Goal: Communication & Community: Answer question/provide support

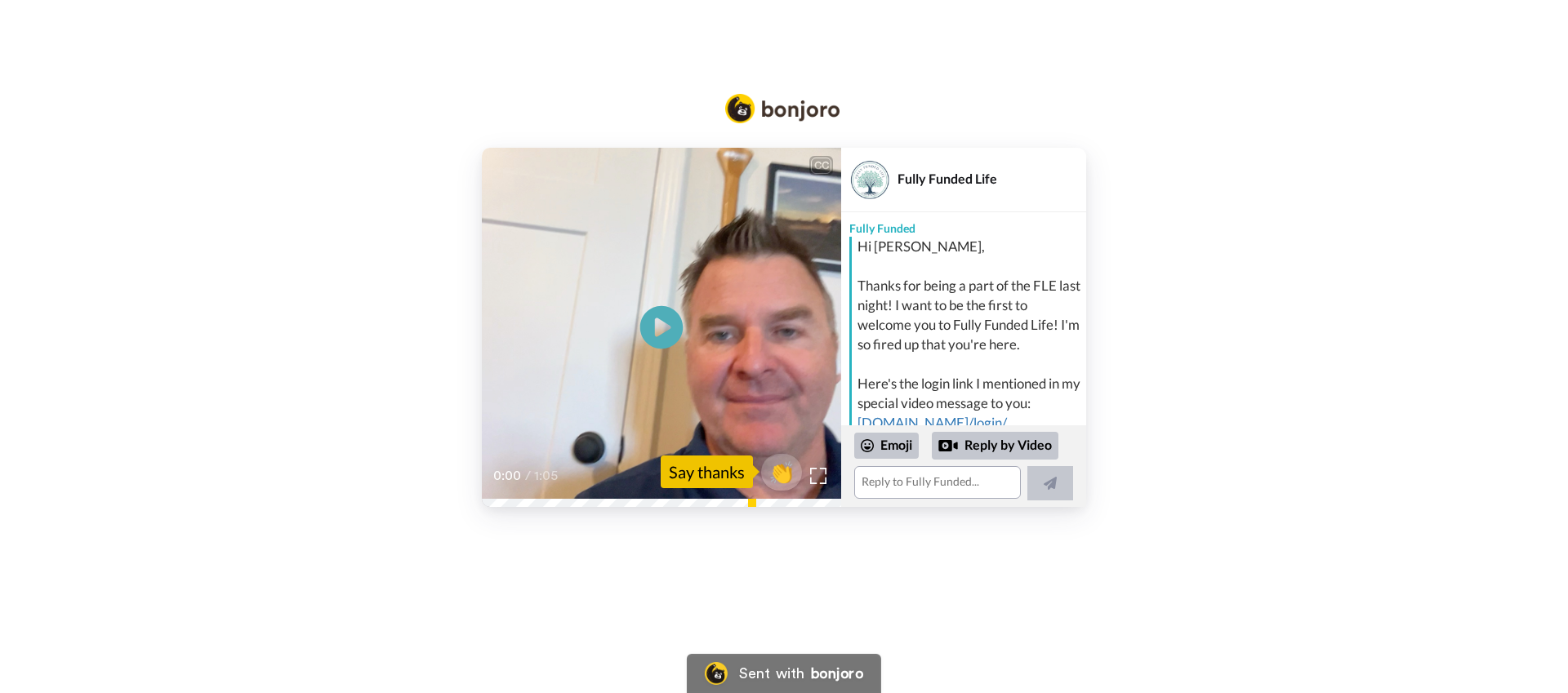
click at [663, 330] on icon "Play/Pause" at bounding box center [662, 327] width 44 height 78
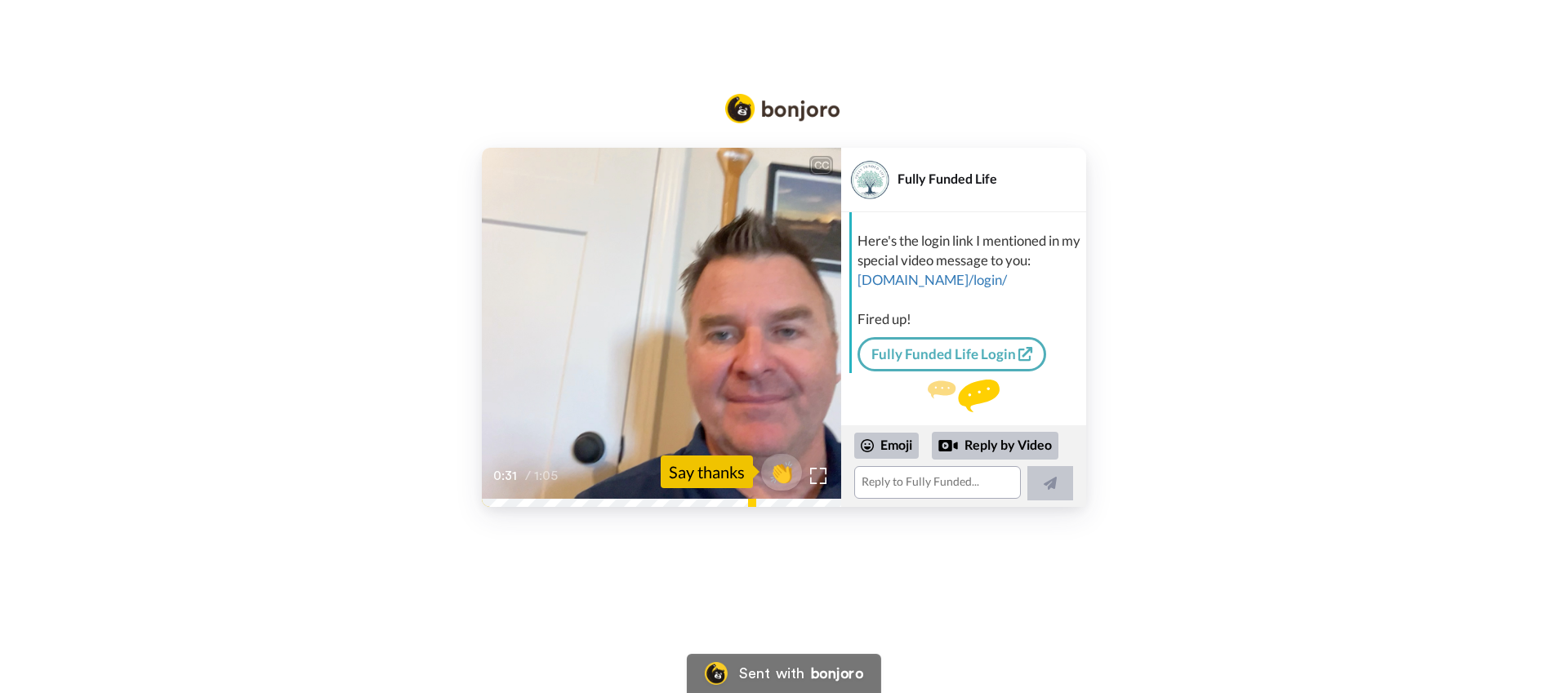
scroll to position [165, 0]
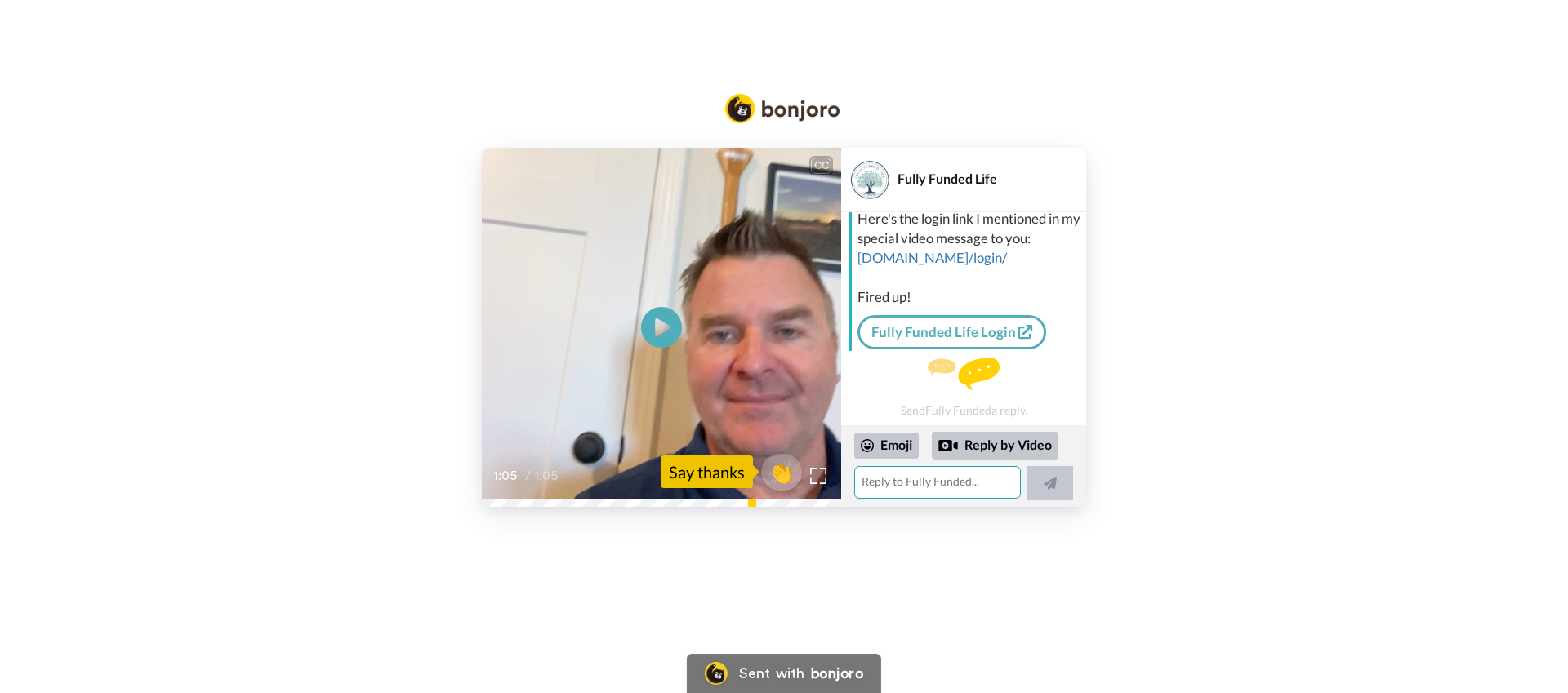
click at [957, 489] on textarea at bounding box center [937, 482] width 167 height 32
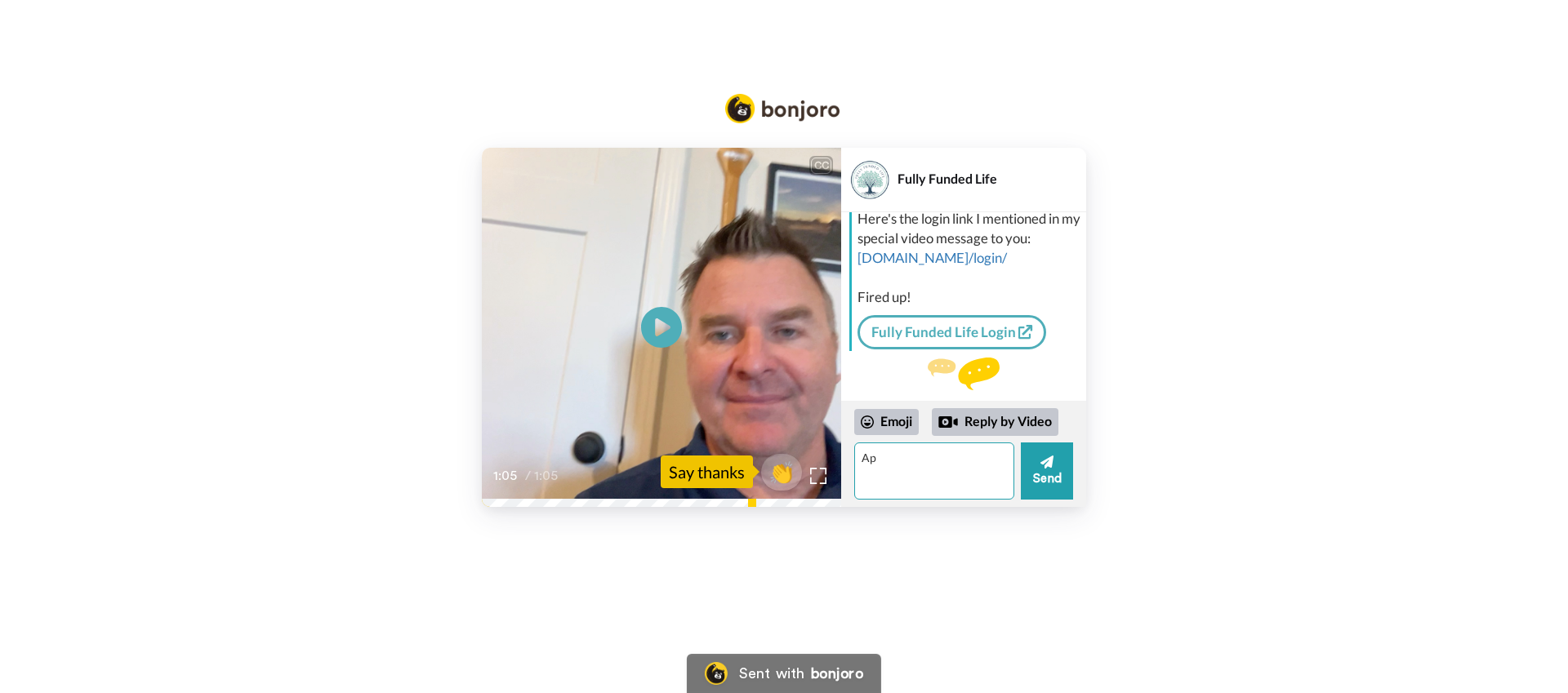
type textarea "A"
click at [930, 490] on textarea "Thank you Joe! I appreciate you and thankful for you! I thought last night was …" at bounding box center [934, 471] width 160 height 57
click at [965, 485] on textarea "Thank you Joe! I appreciate you and thankful for you! I thought last night was …" at bounding box center [934, 471] width 160 height 57
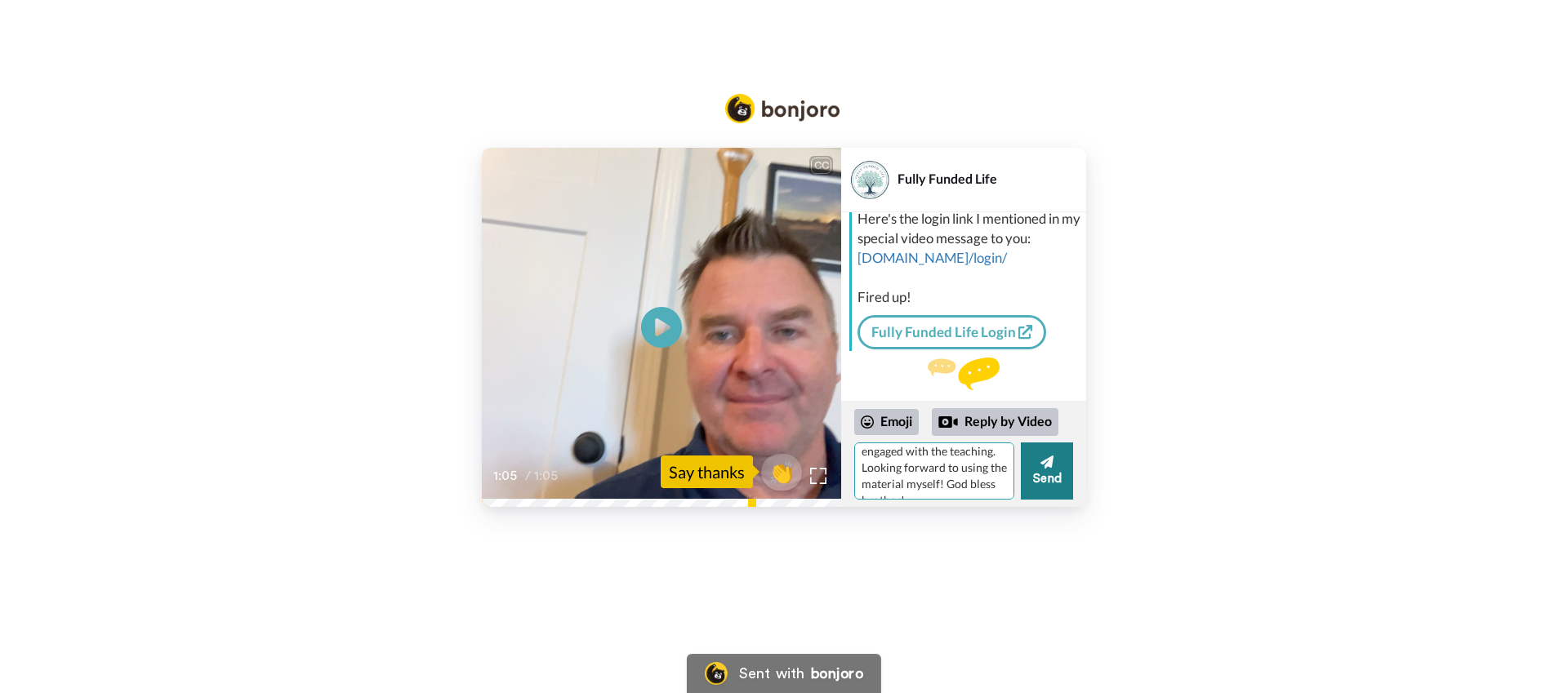
type textarea "Thank you [PERSON_NAME]! I appreciate you and thankful for you! I thought last …"
click at [1049, 471] on button "Send" at bounding box center [1046, 471] width 52 height 57
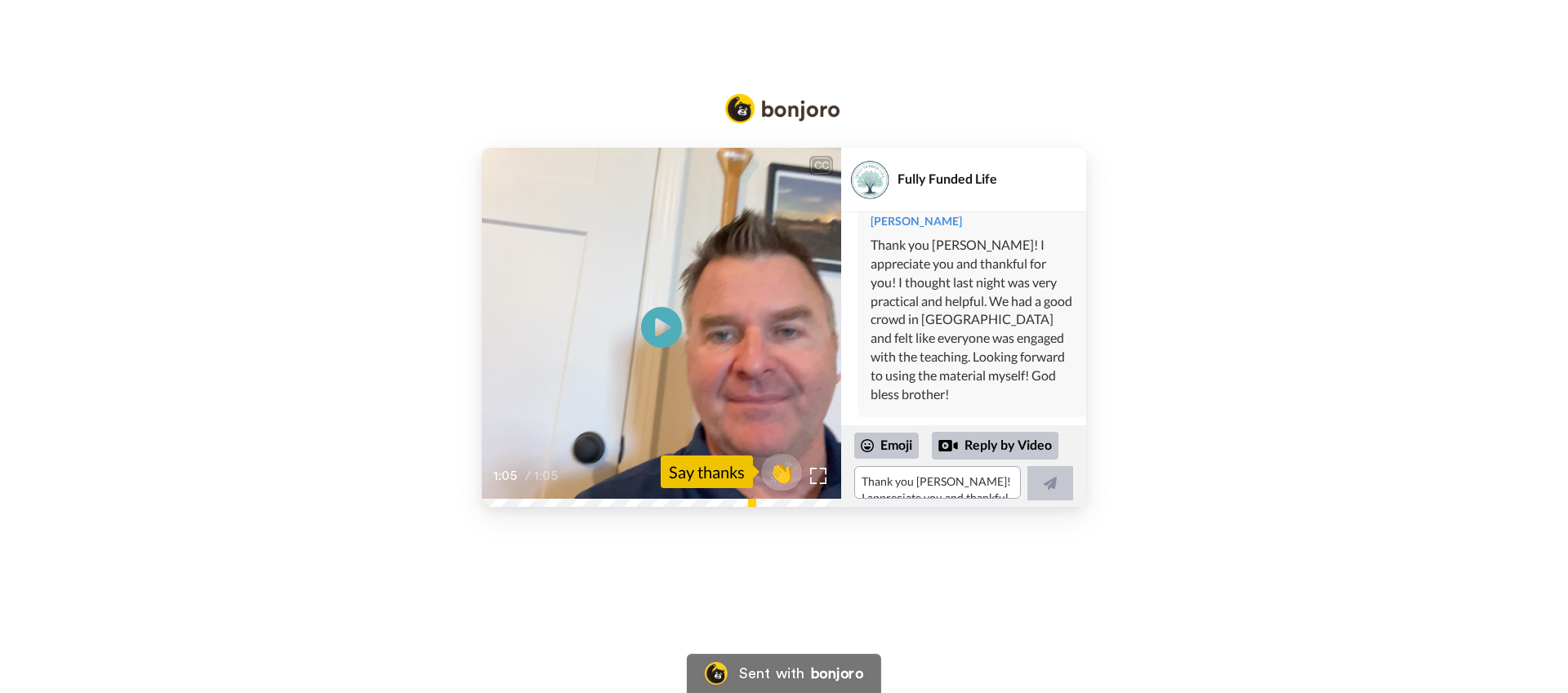
scroll to position [328, 0]
click at [1168, 168] on div "CC Play/Pause 1:05 / 1:05 👏 Say thanks Fully Funded Life Fully Funded Hi Alden,…" at bounding box center [784, 327] width 1568 height 359
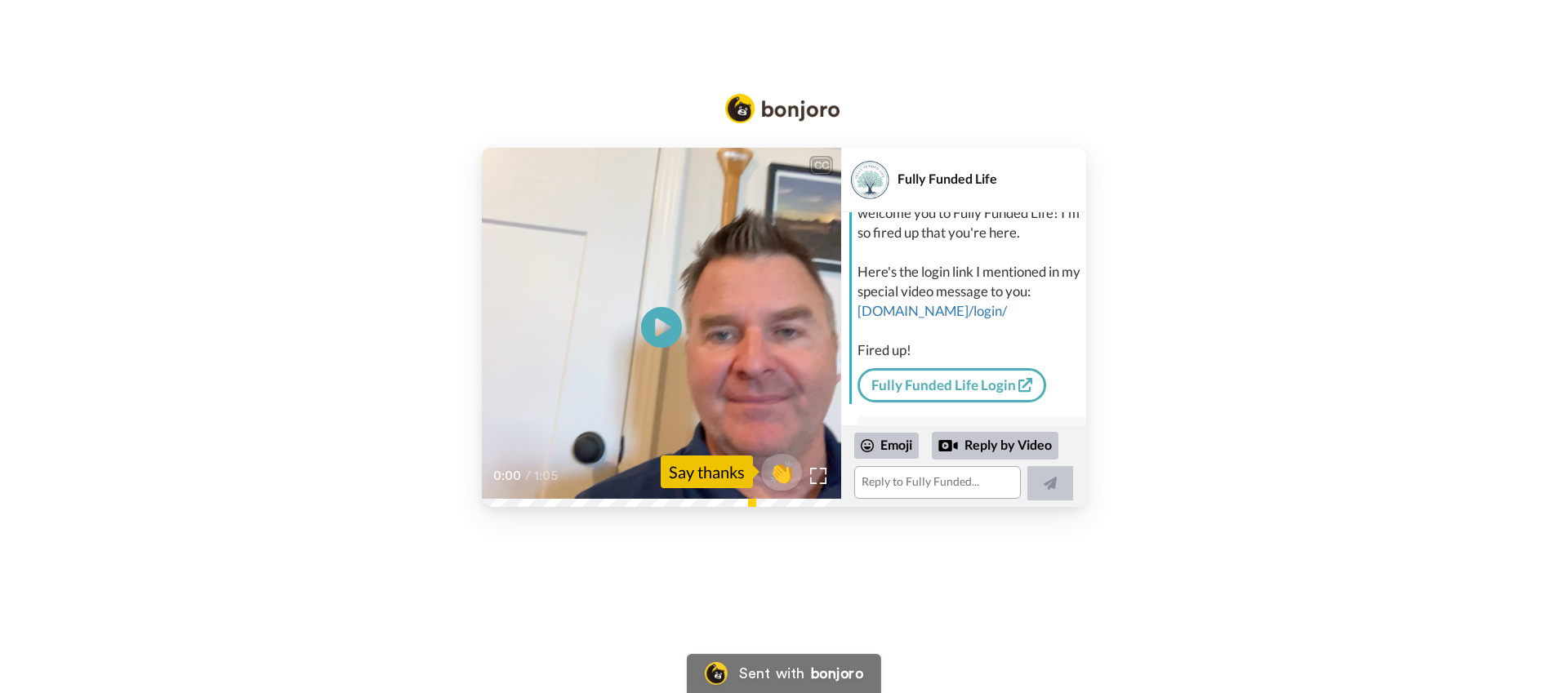
scroll to position [110, 0]
click at [936, 314] on link "[DOMAIN_NAME]/login/" at bounding box center [932, 312] width 150 height 17
